Goal: Information Seeking & Learning: Get advice/opinions

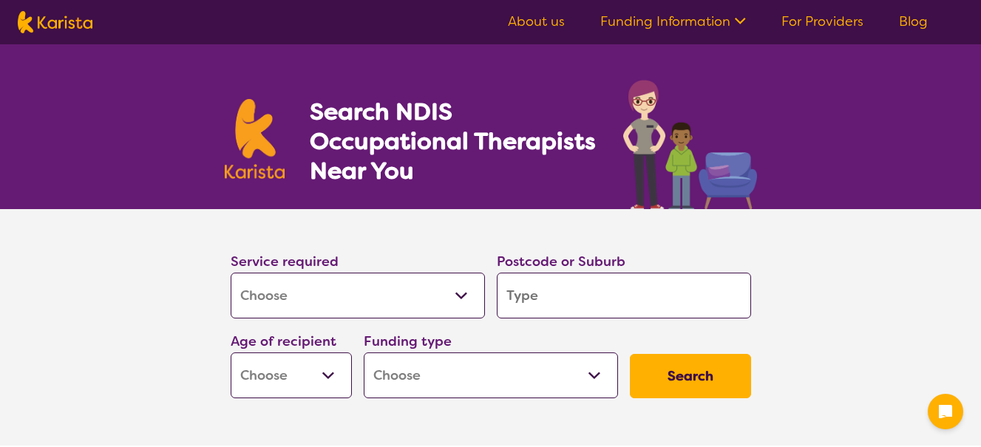
select select "[MEDICAL_DATA]"
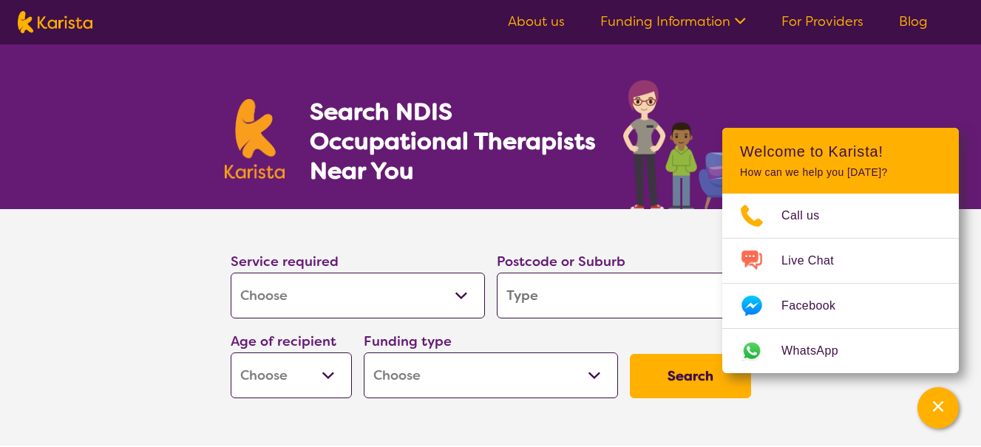
click at [549, 298] on input "search" at bounding box center [624, 296] width 254 height 46
type input "2"
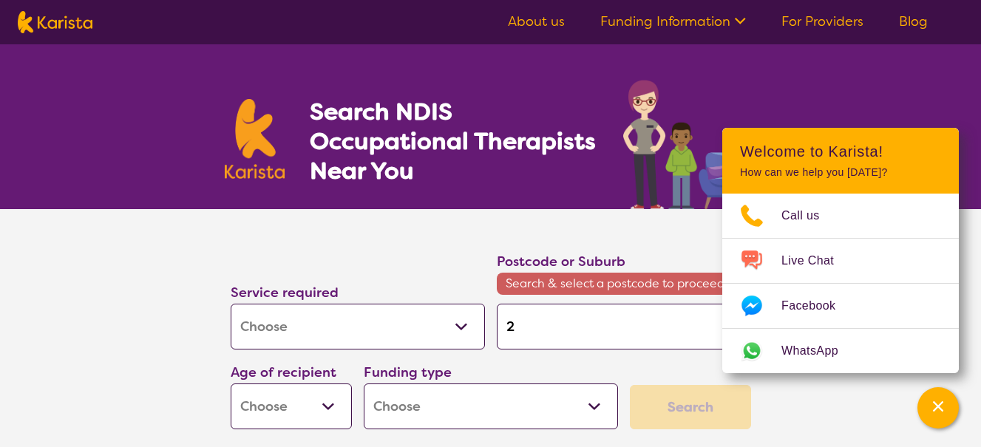
type input "23"
type input "233"
type input "2330"
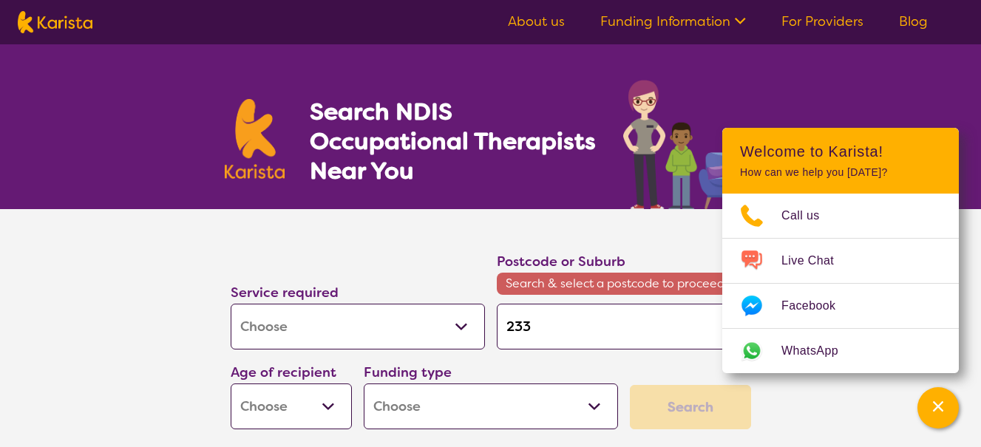
type input "2330"
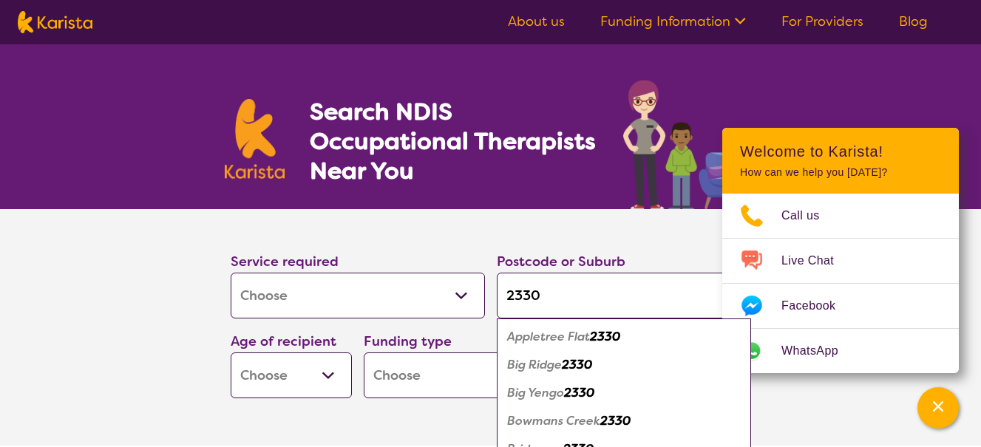
type input "2330"
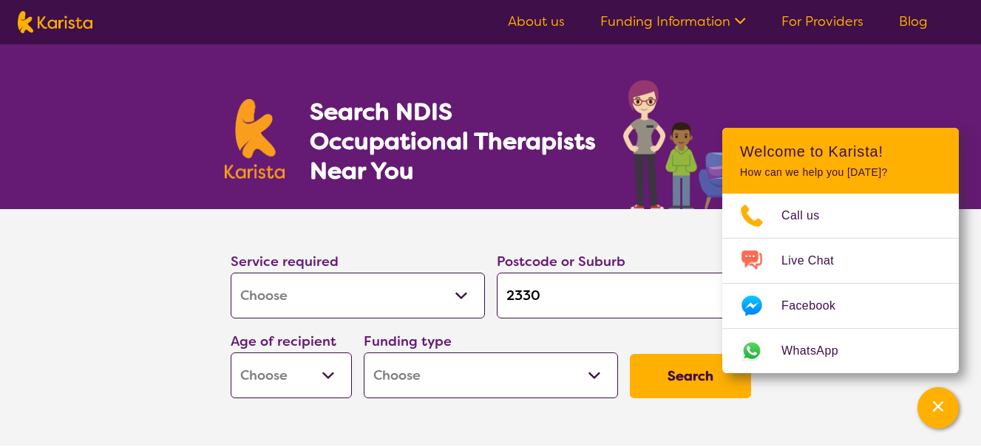
click at [328, 376] on select "Early Childhood - 0 to 9 Child - 10 to 11 Adolescent - 12 to 17 Adult - 18 to 6…" at bounding box center [291, 376] width 121 height 46
select select "AG"
click at [231, 353] on select "Early Childhood - 0 to 9 Child - 10 to 11 Adolescent - 12 to 17 Adult - 18 to 6…" at bounding box center [291, 376] width 121 height 46
select select "AG"
click at [591, 377] on select "Home Care Package (HCP) National Disability Insurance Scheme (NDIS) I don't know" at bounding box center [491, 376] width 254 height 46
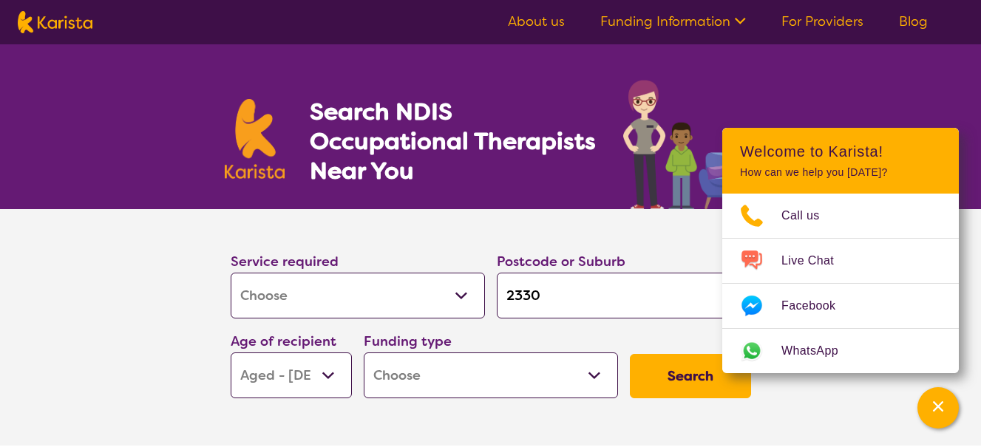
select select "HCP"
click at [364, 353] on select "Home Care Package (HCP) National Disability Insurance Scheme (NDIS) I don't know" at bounding box center [491, 376] width 254 height 46
select select "HCP"
click at [690, 379] on button "Search" at bounding box center [690, 376] width 121 height 44
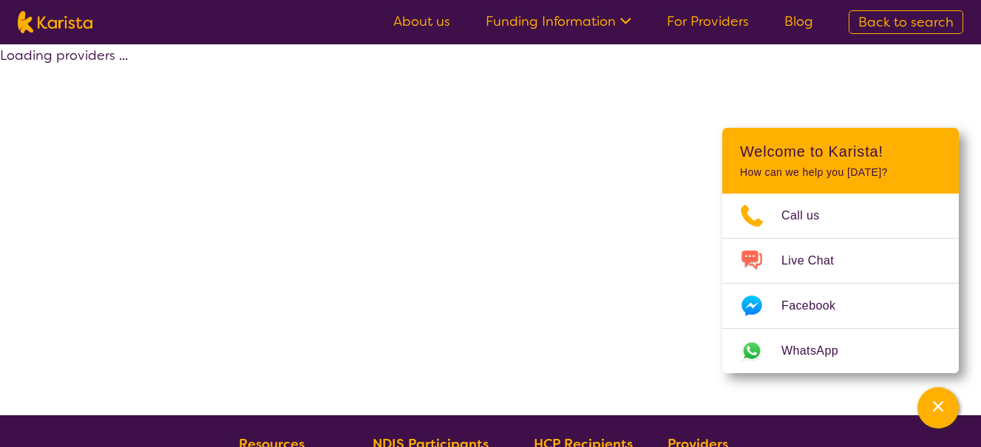
select select "by_score"
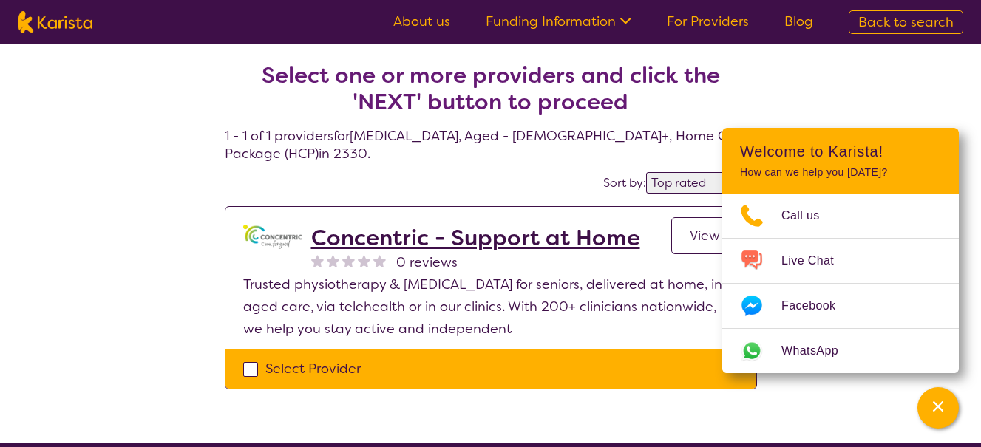
click at [966, 293] on div "Select one or more providers and click the 'NEXT' button to proceed 1 - 1 of 1 …" at bounding box center [490, 243] width 981 height 398
click at [713, 151] on h4 "Select one or more providers and click the 'NEXT' button to proceed 1 - 1 of 1 …" at bounding box center [491, 95] width 532 height 136
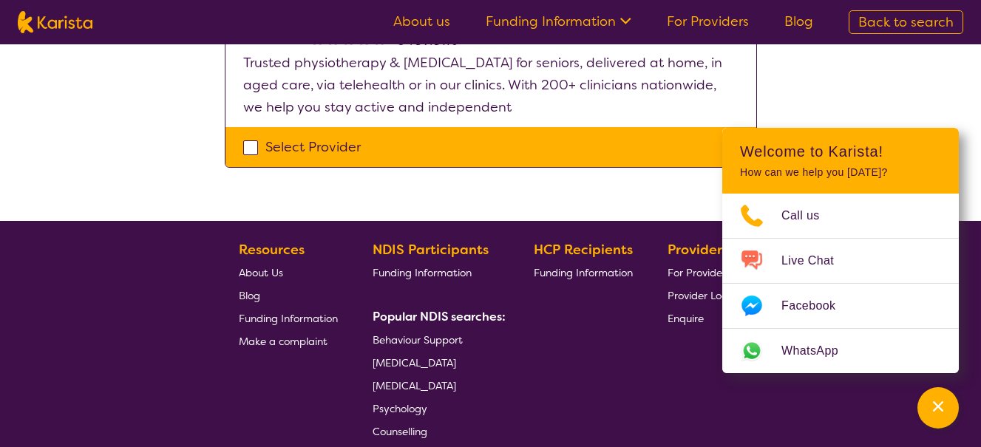
scroll to position [148, 0]
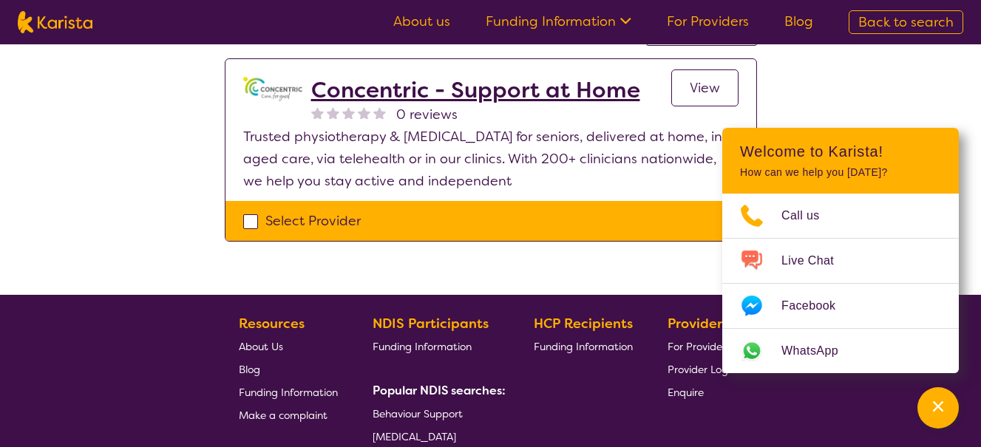
click at [699, 86] on span "View" at bounding box center [705, 88] width 30 height 18
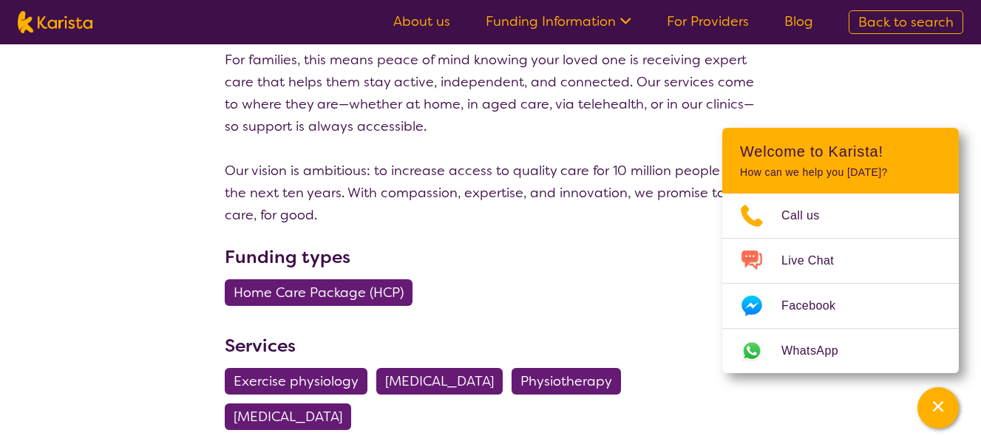
scroll to position [370, 0]
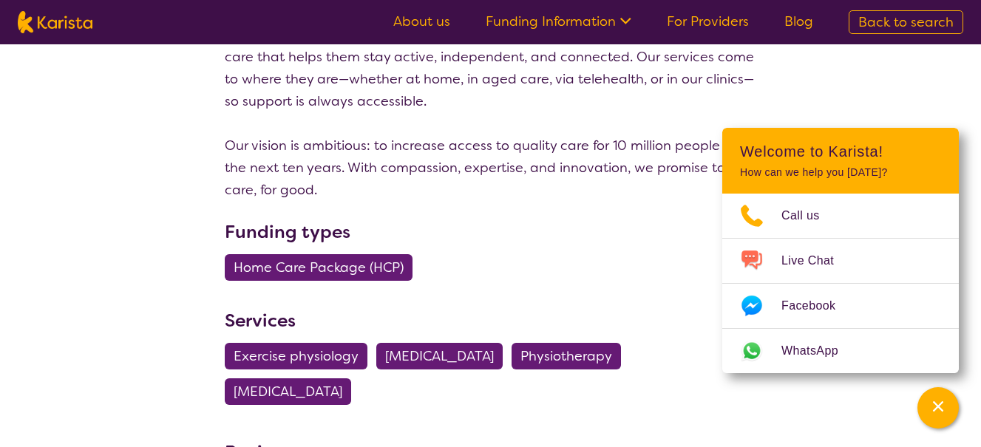
click at [481, 353] on span "[MEDICAL_DATA]" at bounding box center [439, 356] width 109 height 27
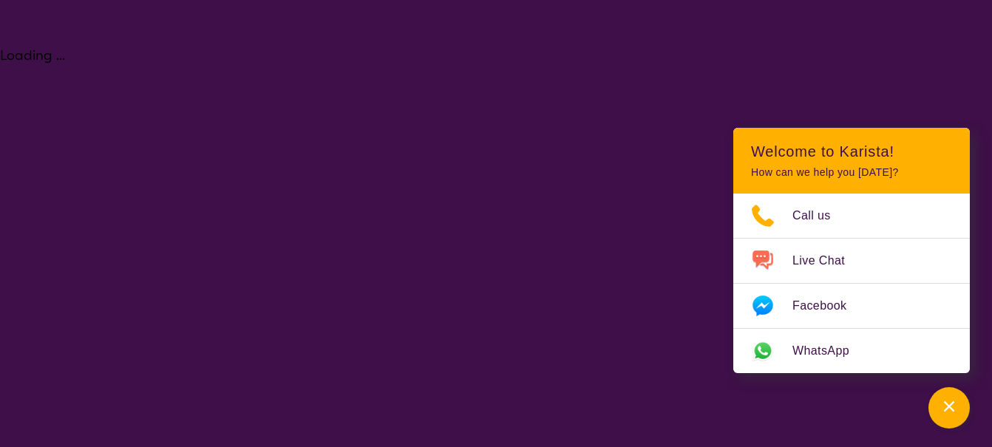
select select "[MEDICAL_DATA]"
select select "AG"
select select "HCP"
select select "[MEDICAL_DATA]"
select select "AG"
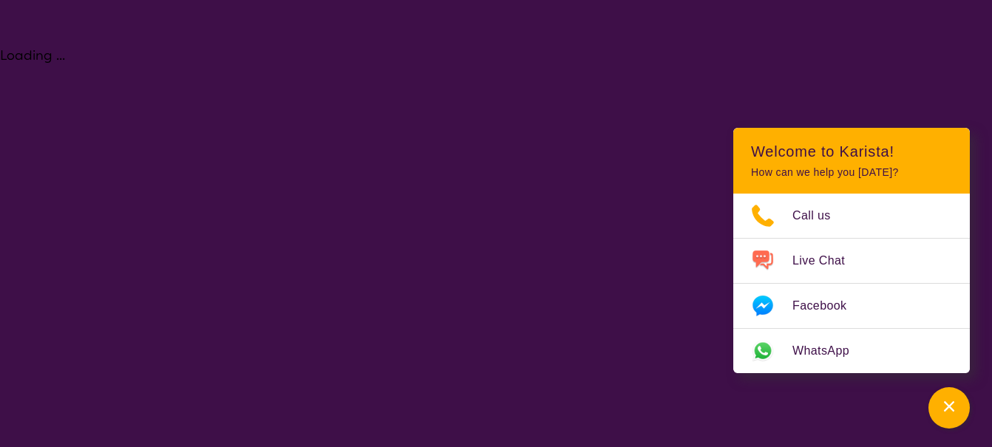
select select "HCP"
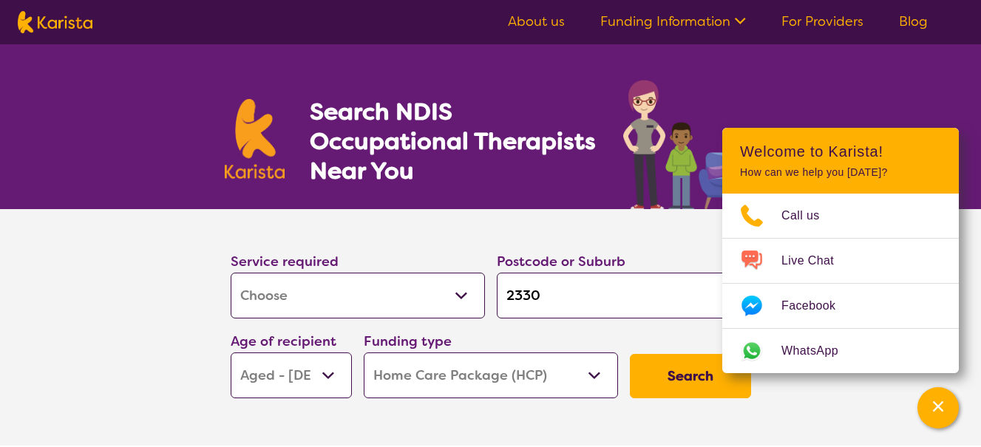
click at [685, 377] on button "Search" at bounding box center [690, 376] width 121 height 44
select select "by_score"
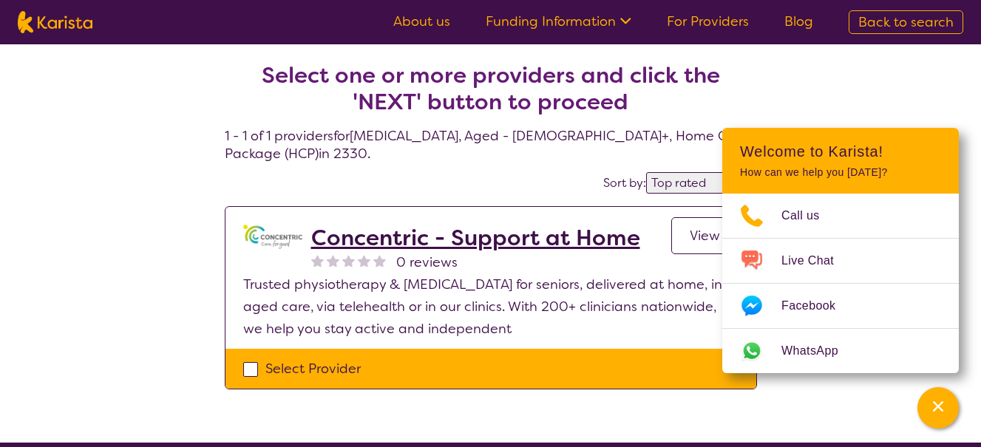
select select "[MEDICAL_DATA]"
select select "AG"
select select "HCP"
select select "[MEDICAL_DATA]"
select select "AG"
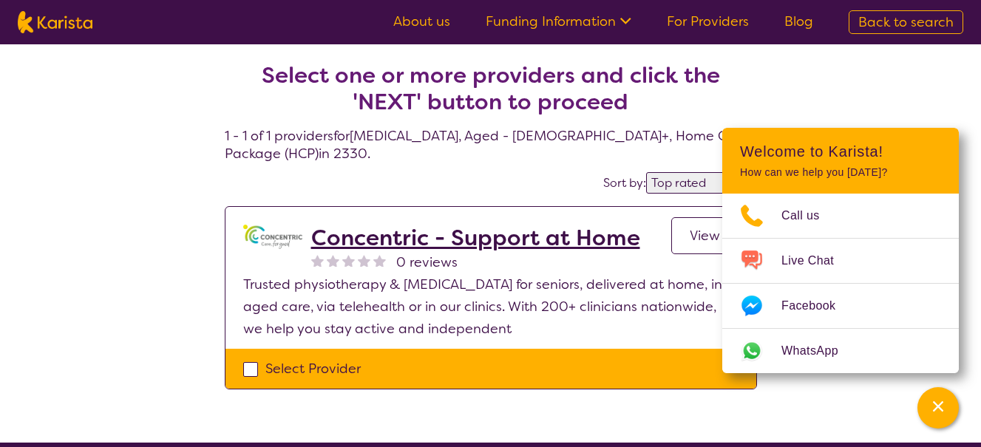
select select "HCP"
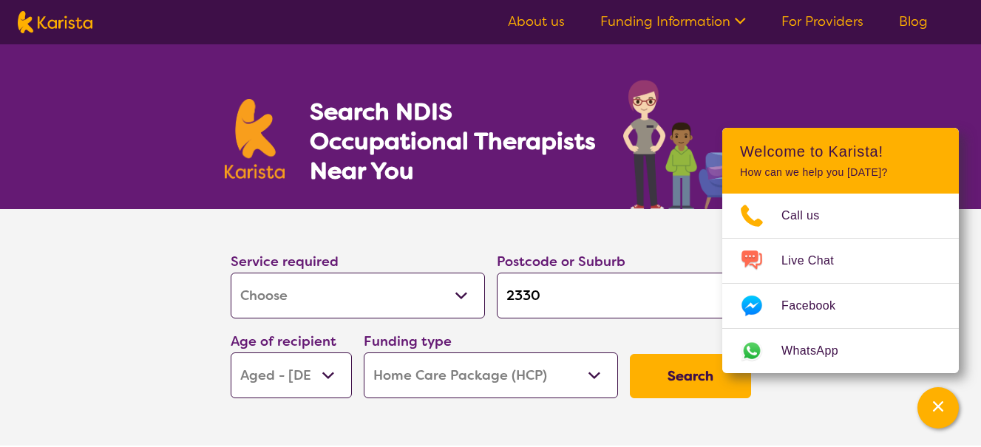
scroll to position [370, 0]
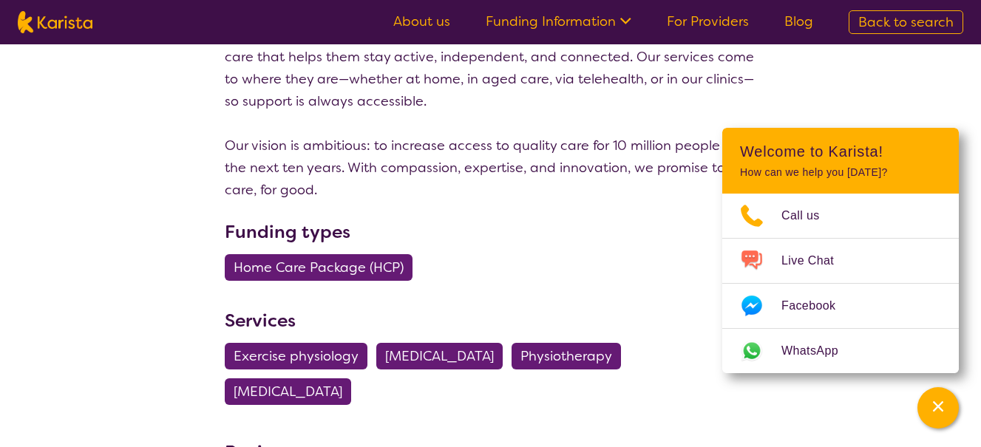
scroll to position [148, 0]
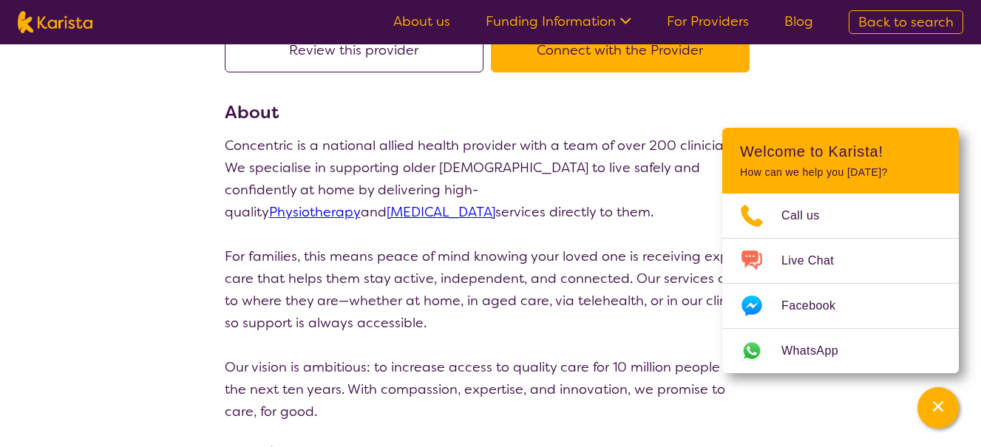
select select "by_score"
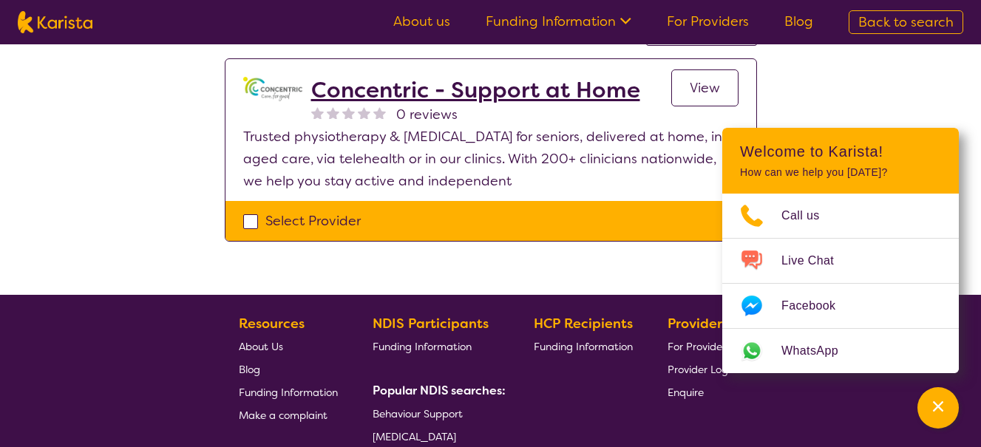
select select "[MEDICAL_DATA]"
select select "AG"
select select "HCP"
select select "[MEDICAL_DATA]"
select select "AG"
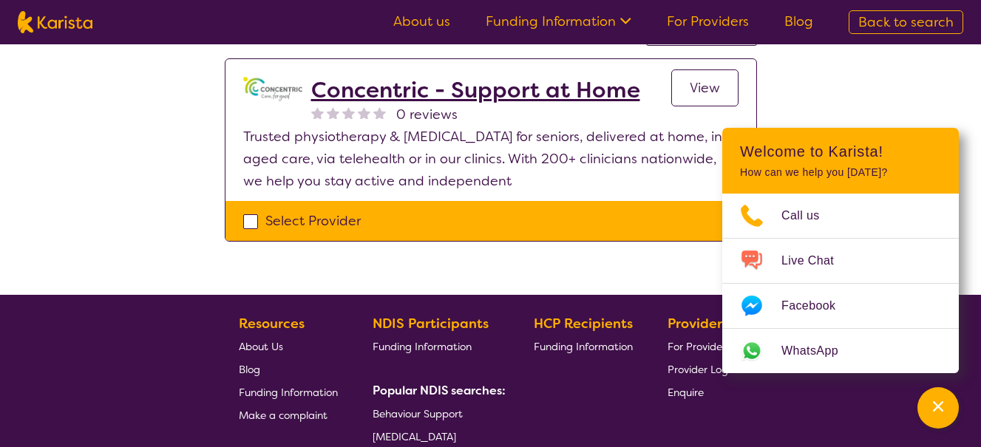
select select "HCP"
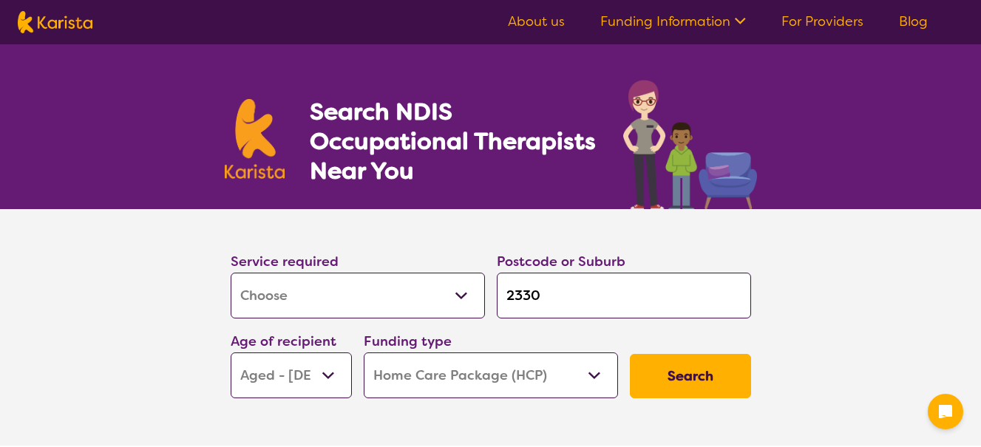
select select "[MEDICAL_DATA]"
select select "AG"
select select "HCP"
select select "[MEDICAL_DATA]"
select select "AG"
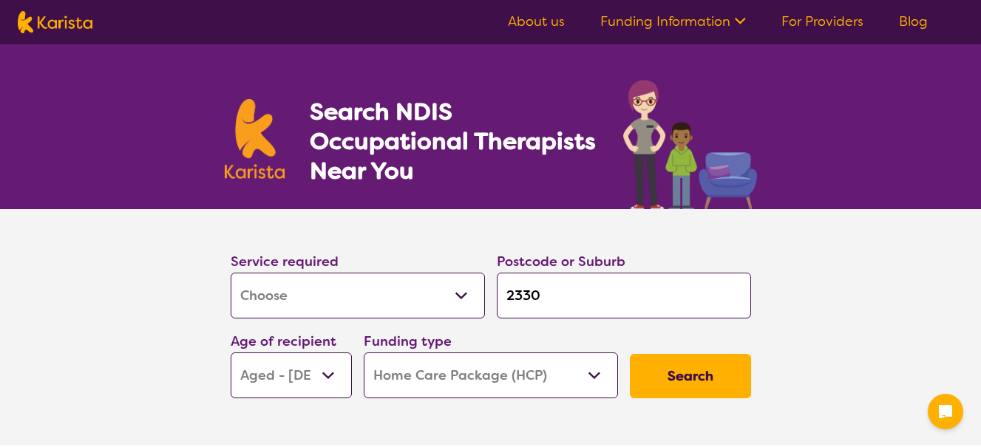
select select "HCP"
